Goal: Task Accomplishment & Management: Use online tool/utility

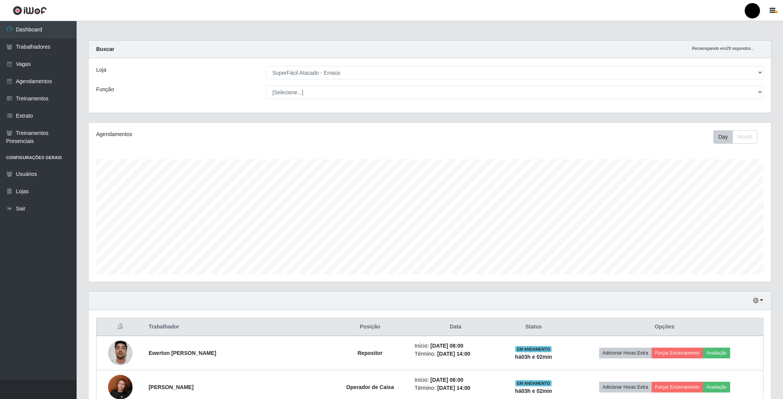
select select "407"
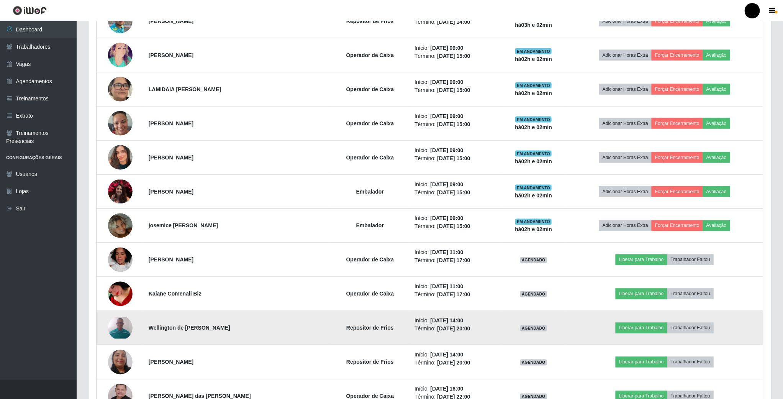
scroll to position [575, 0]
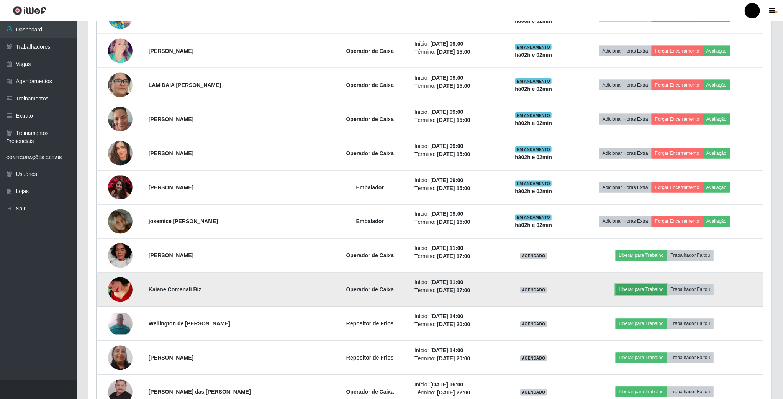
click at [646, 291] on button "Liberar para Trabalho" at bounding box center [641, 289] width 52 height 11
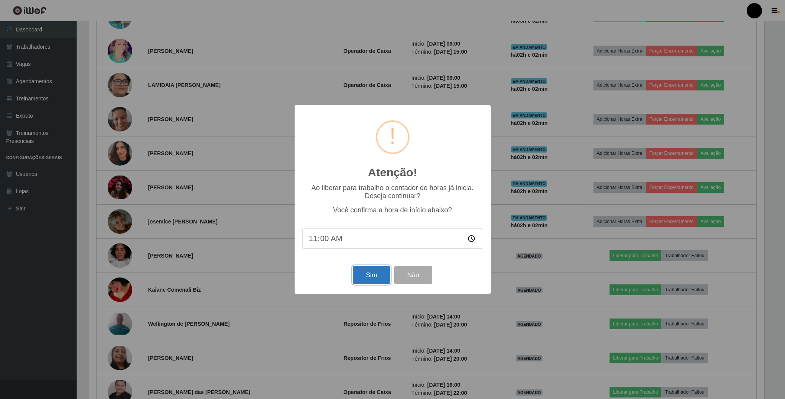
click at [372, 271] on button "Sim" at bounding box center [371, 275] width 37 height 18
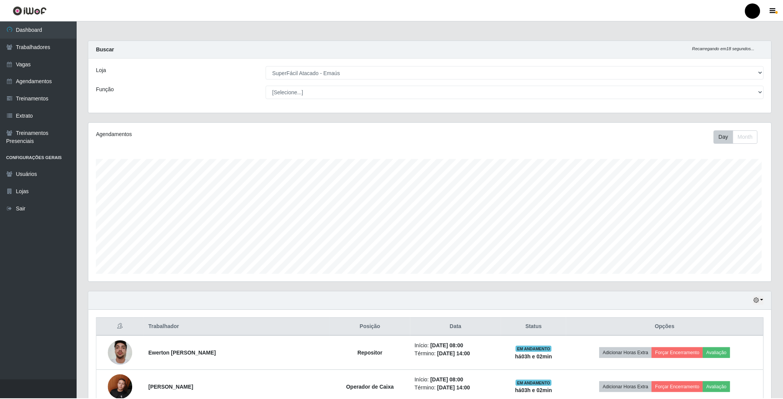
scroll to position [160, 684]
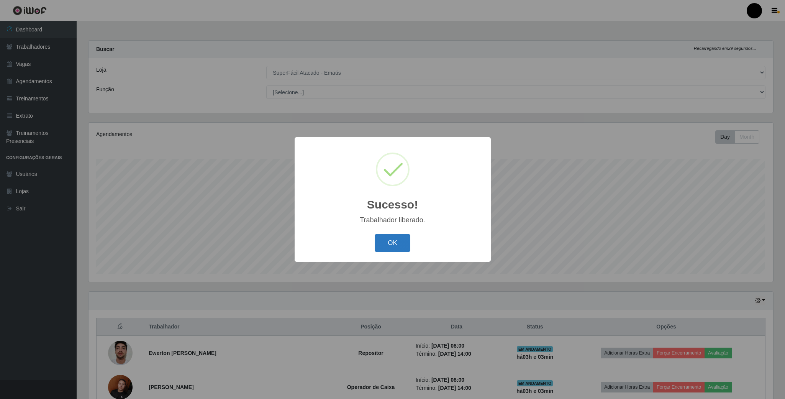
click at [393, 245] on button "OK" at bounding box center [393, 243] width 36 height 18
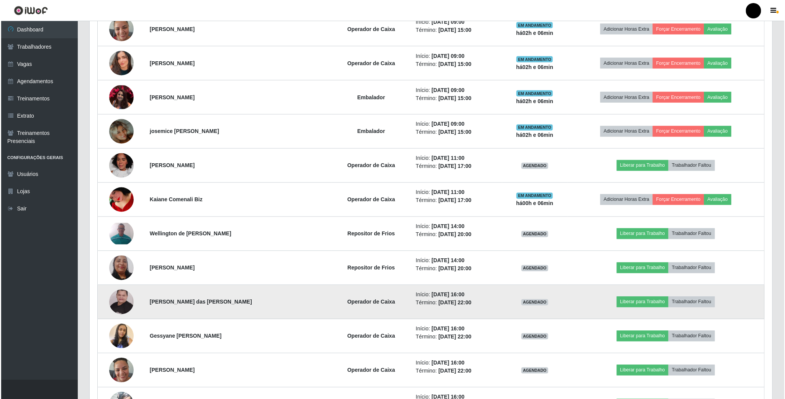
scroll to position [689, 0]
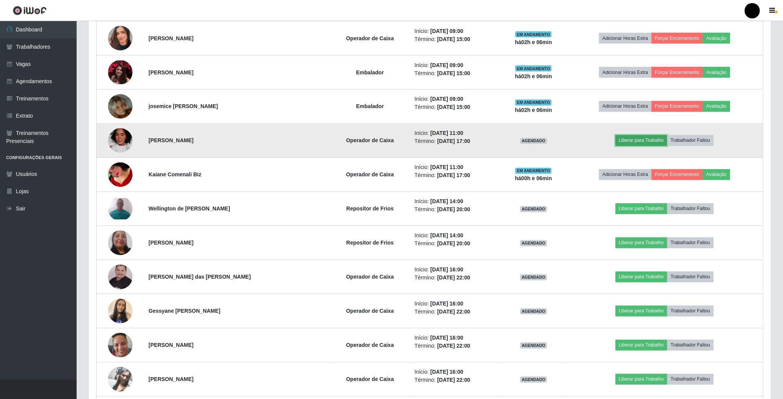
click at [640, 145] on button "Liberar para Trabalho" at bounding box center [641, 140] width 52 height 11
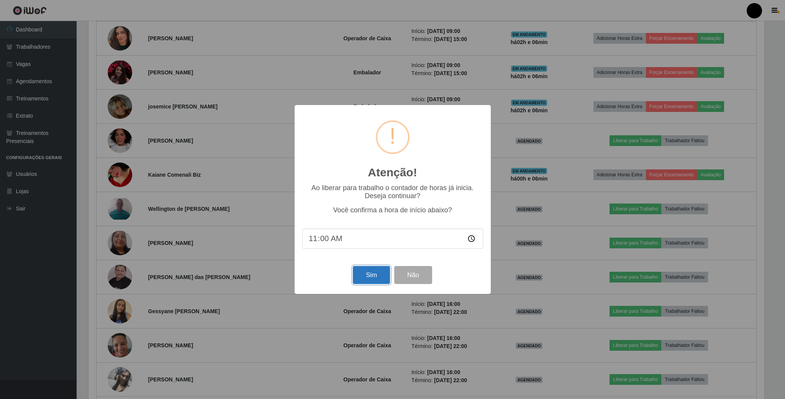
click at [375, 272] on button "Sim" at bounding box center [371, 275] width 37 height 18
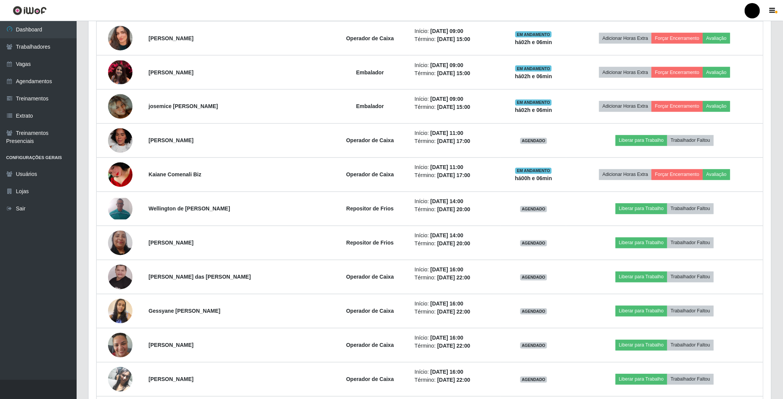
scroll to position [160, 684]
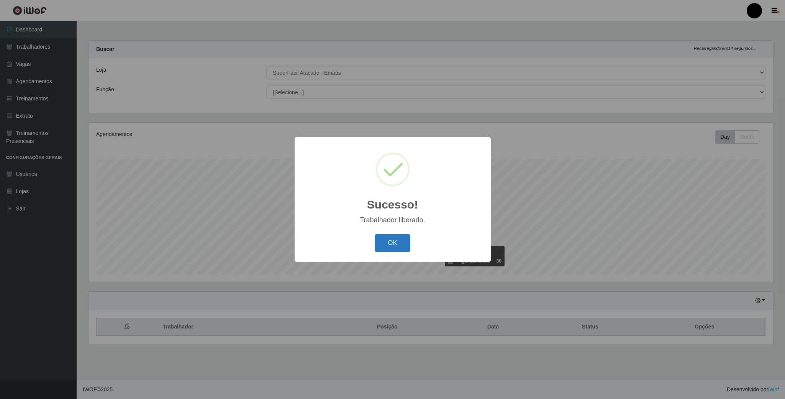
click at [387, 237] on button "OK" at bounding box center [393, 243] width 36 height 18
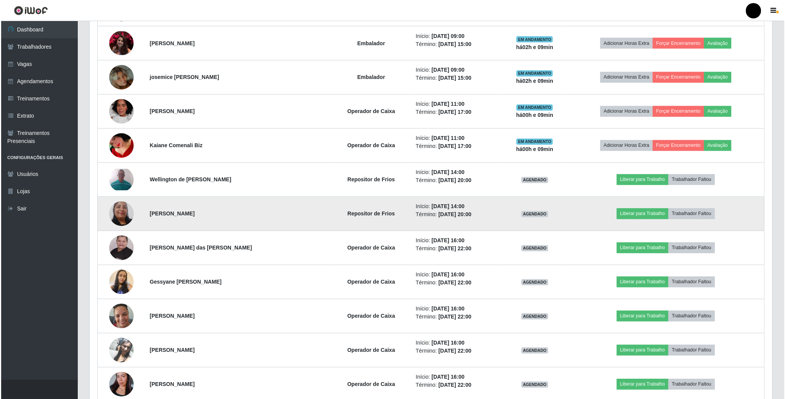
scroll to position [747, 0]
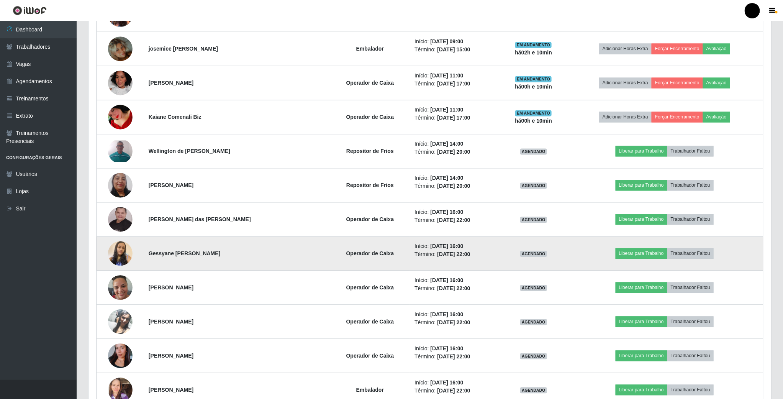
click at [122, 253] on img at bounding box center [120, 254] width 25 height 44
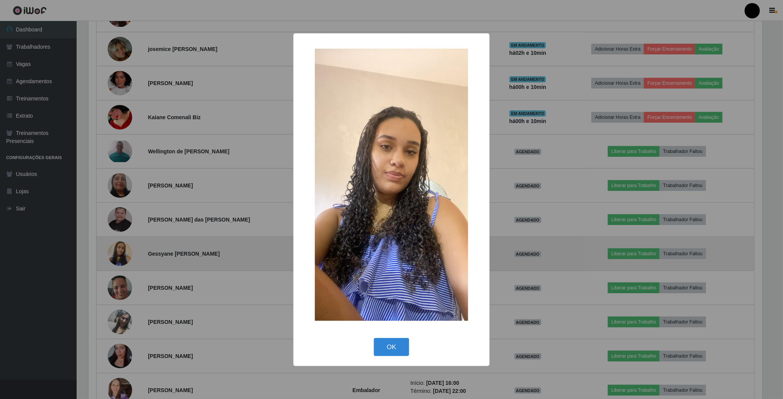
scroll to position [160, 676]
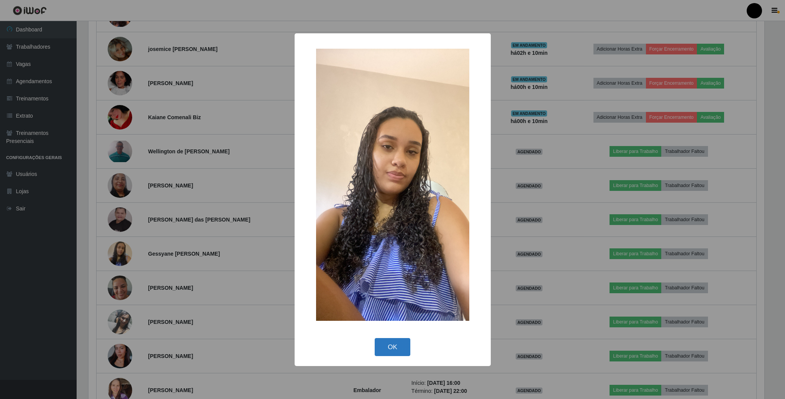
drag, startPoint x: 403, startPoint y: 348, endPoint x: 380, endPoint y: 338, distance: 25.0
click at [398, 347] on button "OK" at bounding box center [393, 347] width 36 height 18
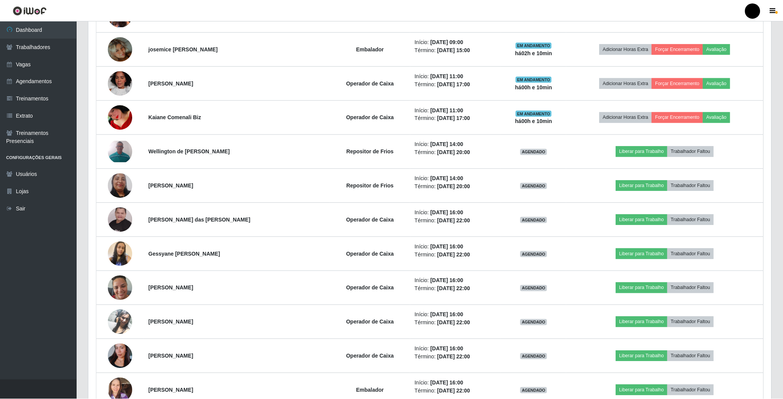
scroll to position [160, 682]
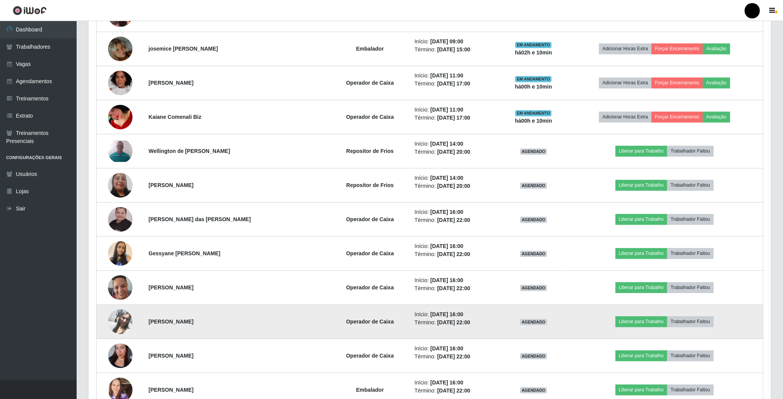
click at [125, 327] on img at bounding box center [120, 322] width 25 height 44
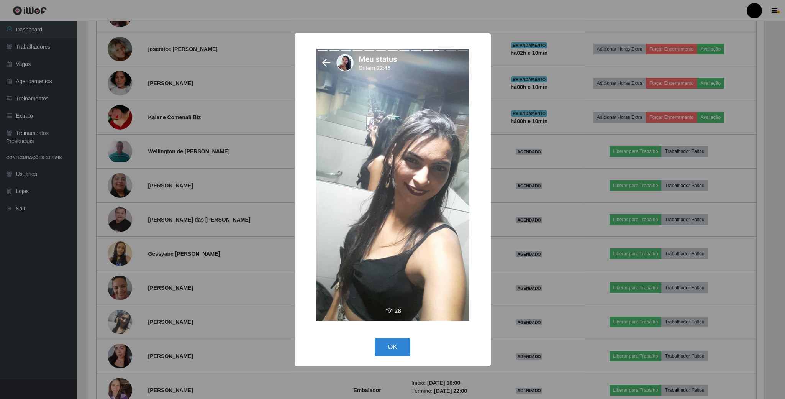
drag, startPoint x: 392, startPoint y: 345, endPoint x: 356, endPoint y: 343, distance: 36.1
click at [391, 345] on button "OK" at bounding box center [393, 347] width 36 height 18
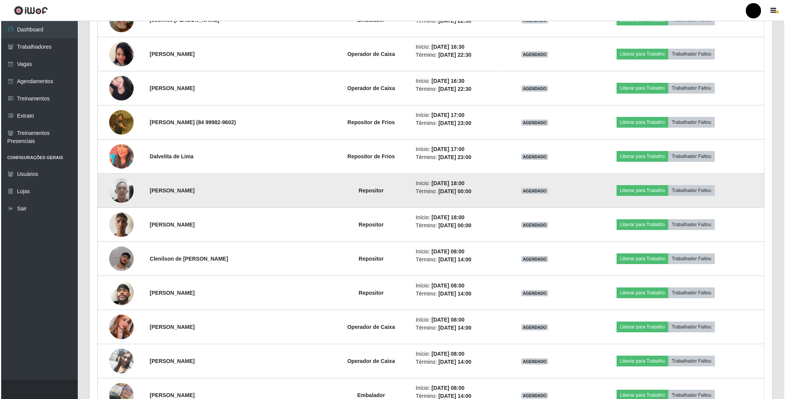
scroll to position [1264, 0]
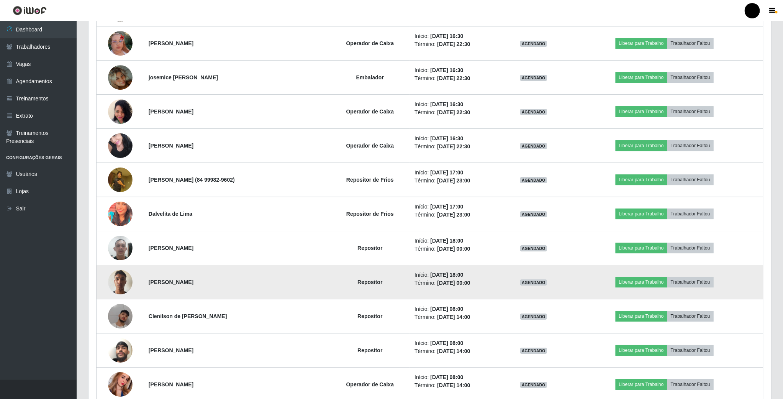
click at [116, 294] on img at bounding box center [120, 281] width 25 height 33
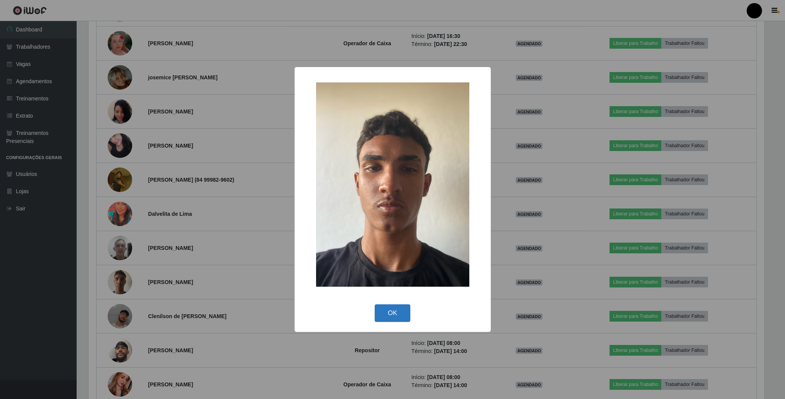
click at [398, 316] on button "OK" at bounding box center [393, 313] width 36 height 18
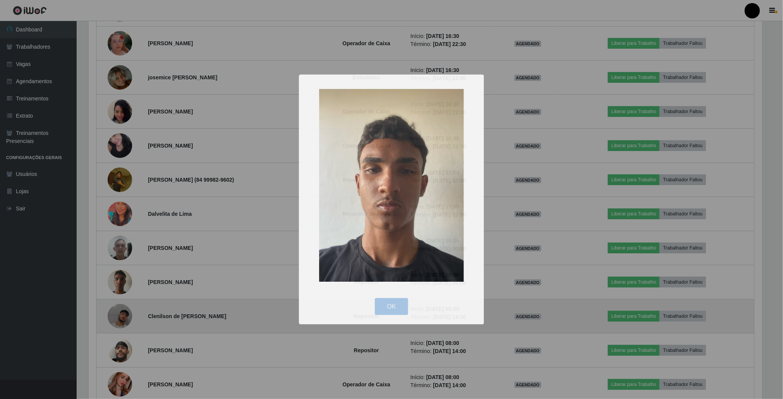
scroll to position [160, 682]
